Goal: Transaction & Acquisition: Purchase product/service

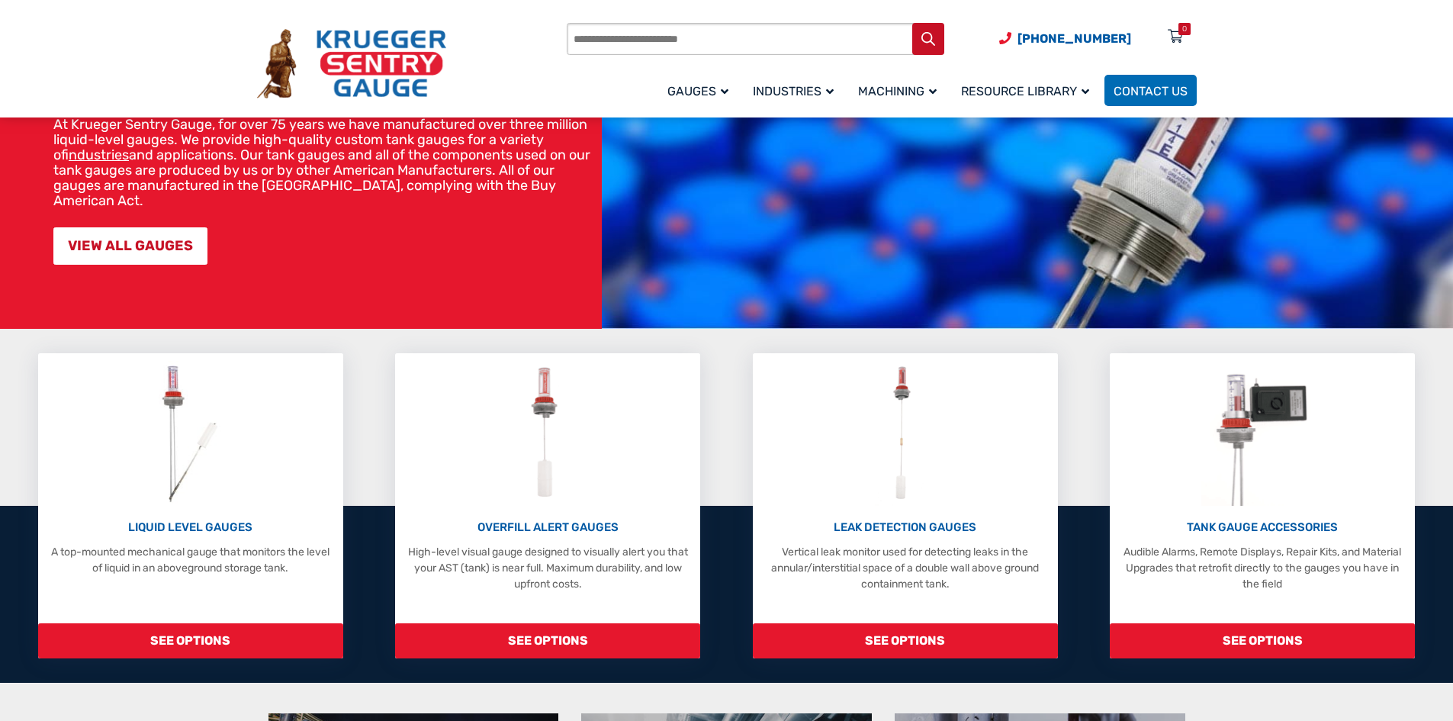
scroll to position [153, 0]
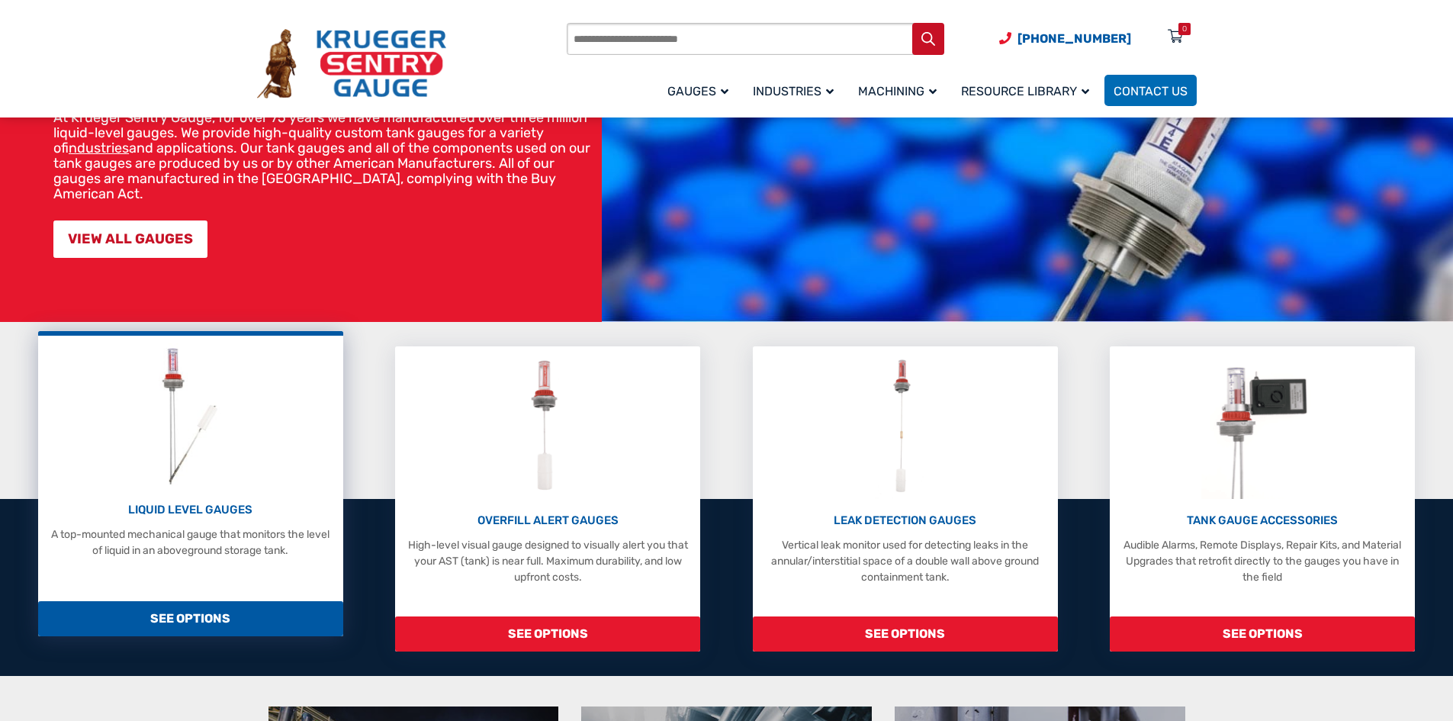
click at [211, 474] on img at bounding box center [189, 415] width 81 height 145
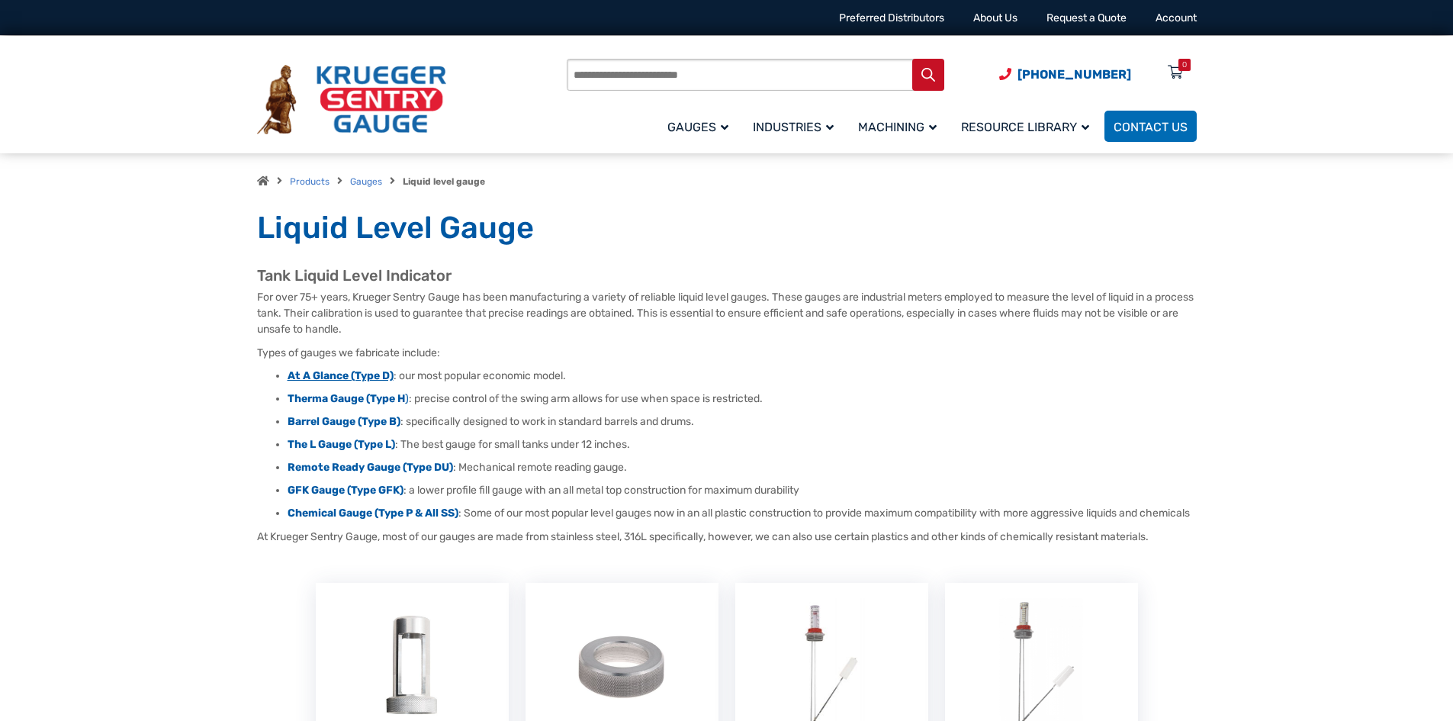
click at [321, 380] on strong "At A Glance (Type D)" at bounding box center [341, 375] width 106 height 13
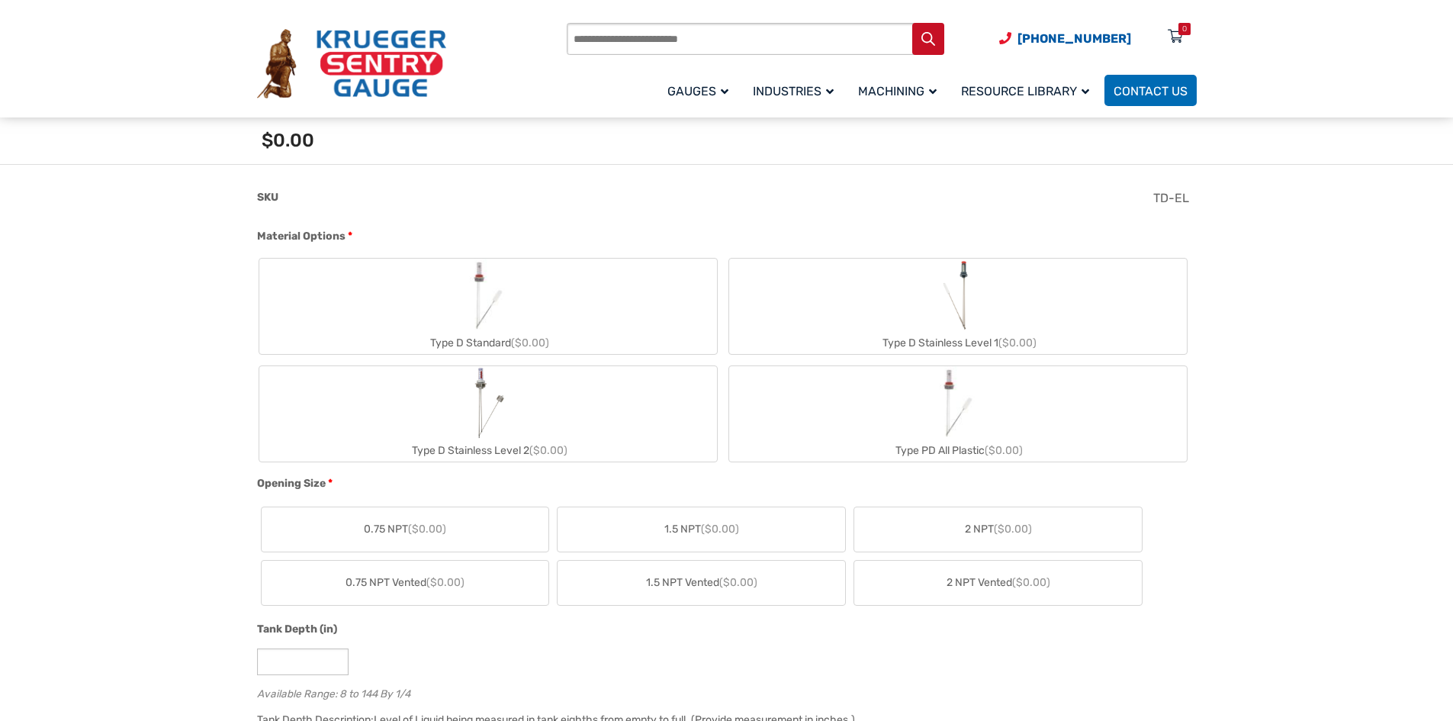
scroll to position [610, 0]
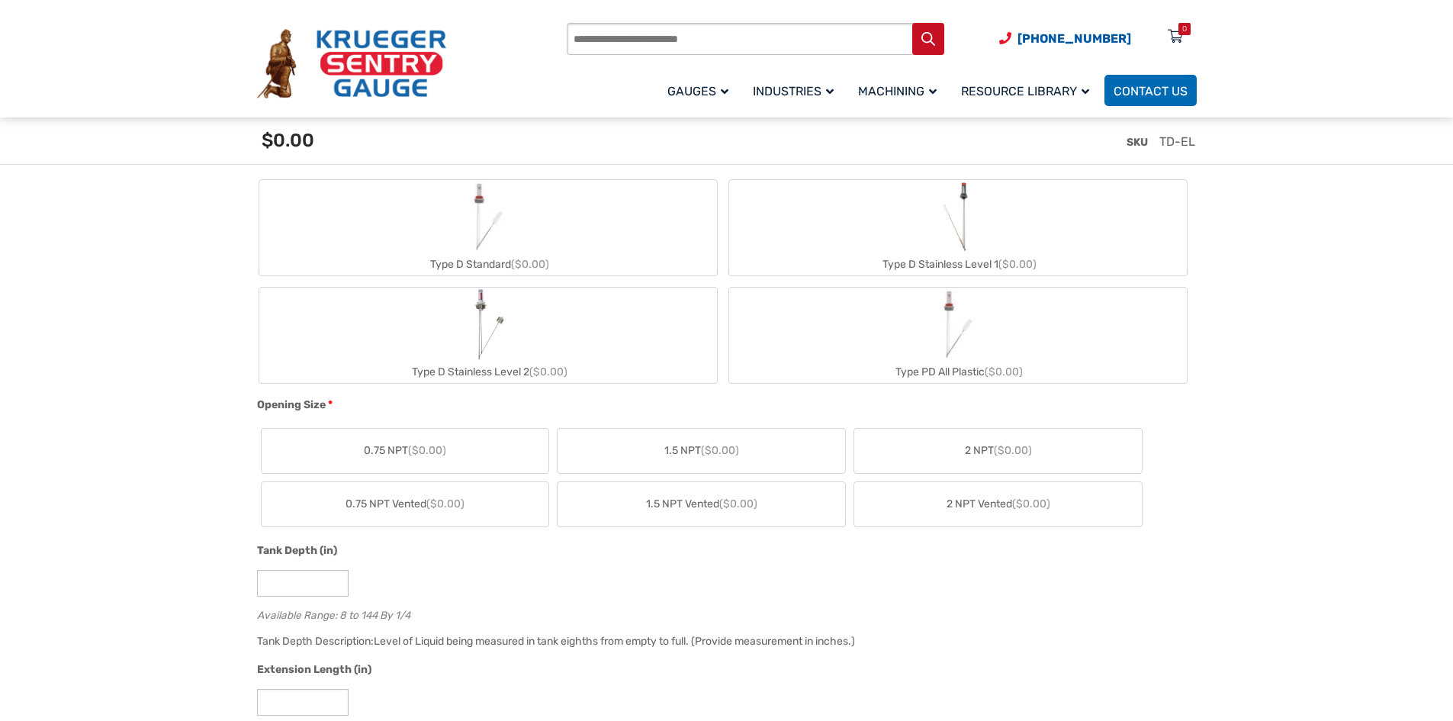
click at [1011, 452] on span "($0.00)" at bounding box center [1013, 450] width 38 height 13
